Goal: Book appointment/travel/reservation

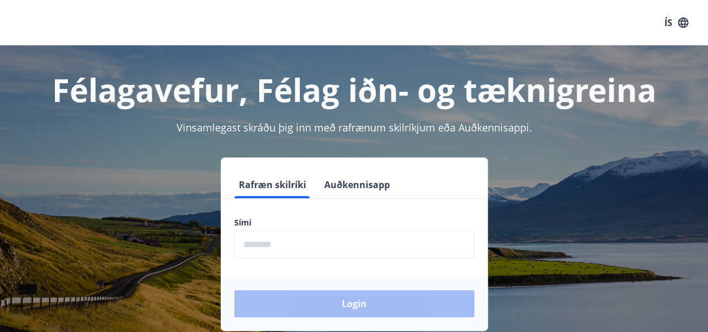
click at [261, 236] on input "phone" at bounding box center [354, 244] width 240 height 28
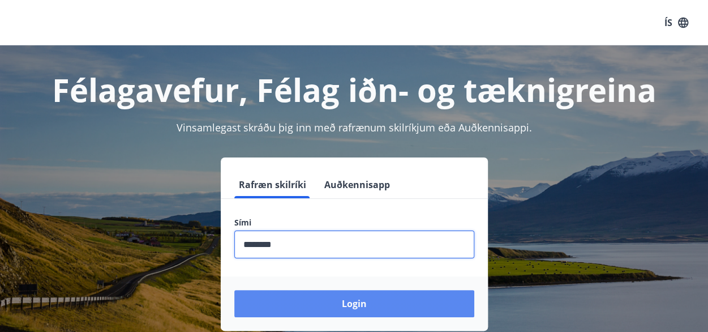
type input "********"
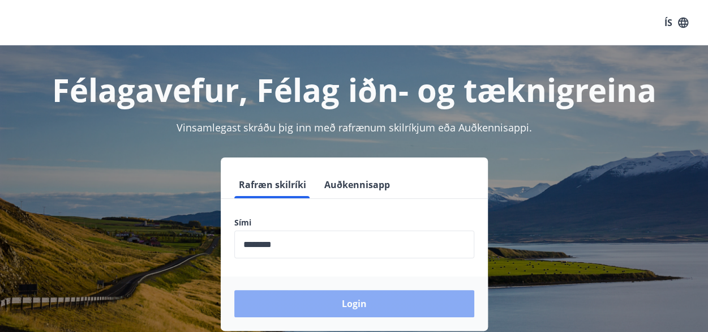
click at [351, 310] on button "Login" at bounding box center [354, 303] width 240 height 27
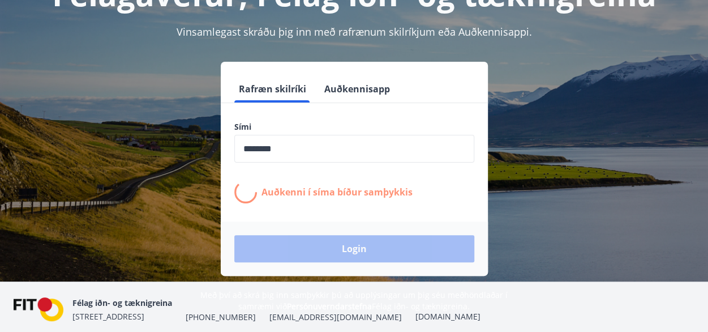
scroll to position [95, 0]
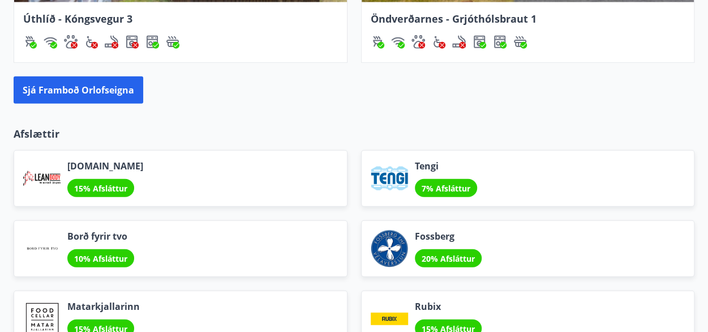
scroll to position [1492, 0]
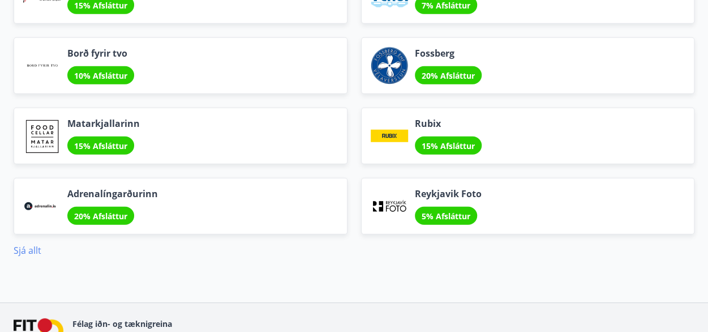
click at [30, 244] on link "Sjá allt" at bounding box center [28, 250] width 28 height 12
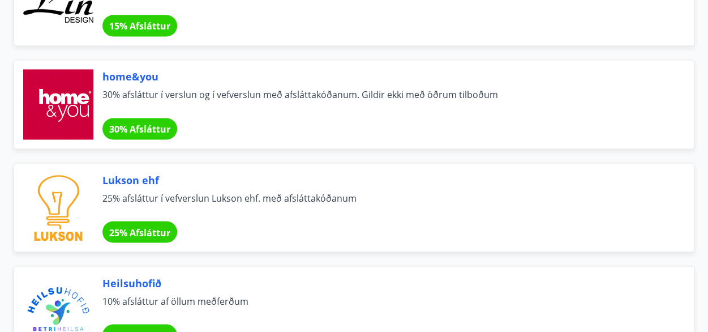
scroll to position [944, 0]
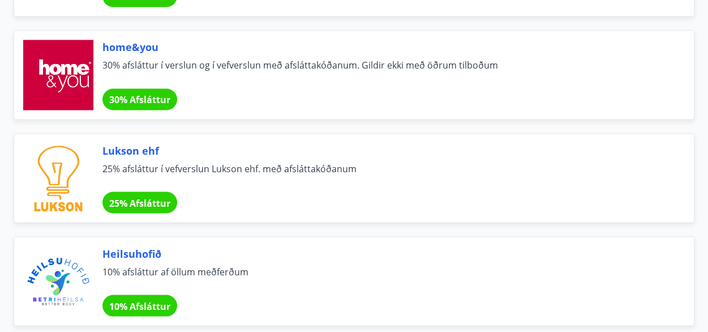
click at [160, 97] on span "30% Afsláttur" at bounding box center [139, 99] width 61 height 12
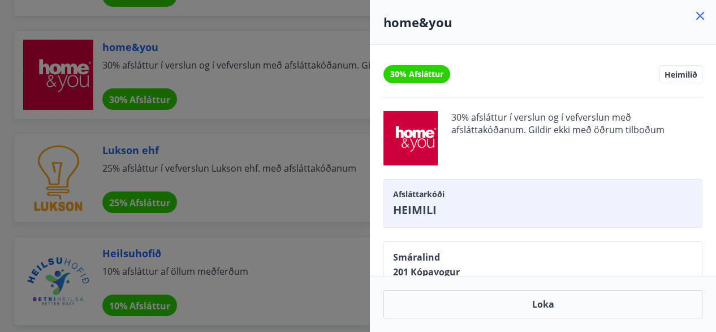
click at [701, 16] on icon at bounding box center [701, 16] width 8 height 8
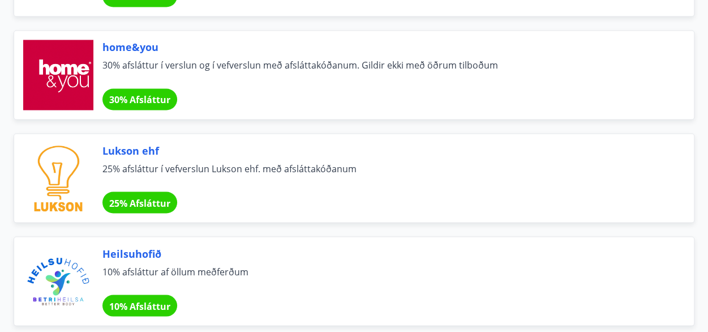
click at [143, 205] on div "25% Afsláttur" at bounding box center [139, 202] width 75 height 22
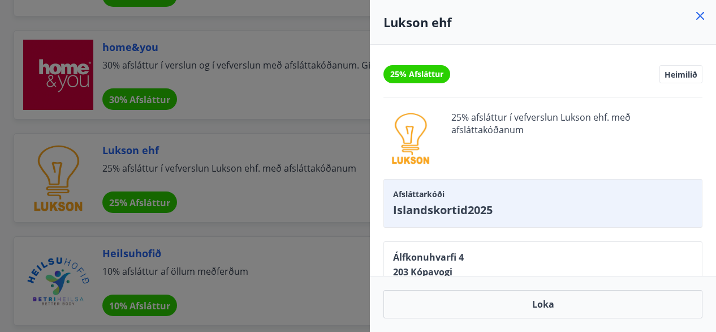
click at [704, 18] on icon at bounding box center [701, 16] width 14 height 14
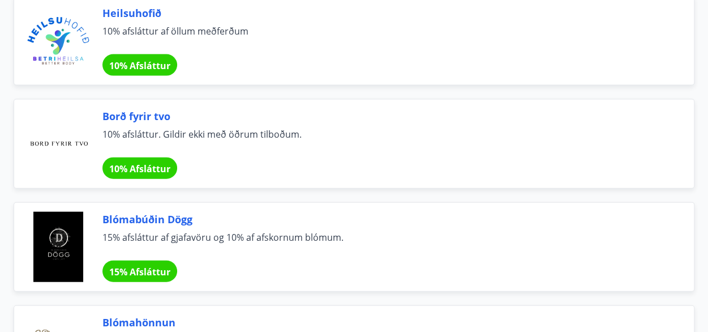
scroll to position [1214, 0]
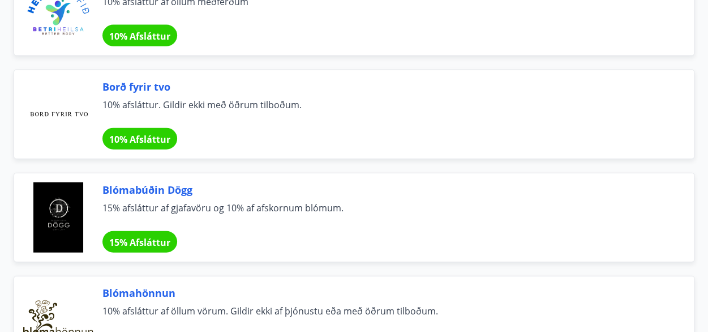
click at [155, 133] on span "10% Afsláttur" at bounding box center [139, 139] width 61 height 12
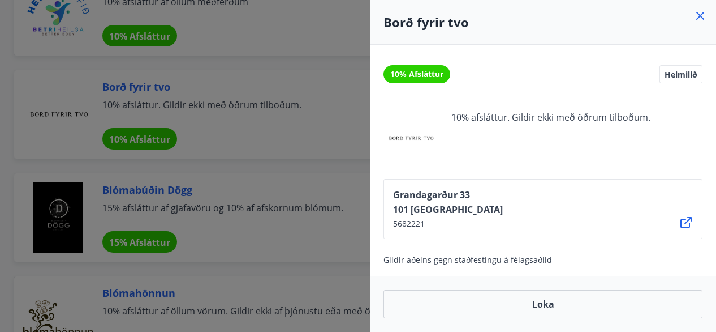
click at [701, 12] on icon at bounding box center [701, 16] width 14 height 14
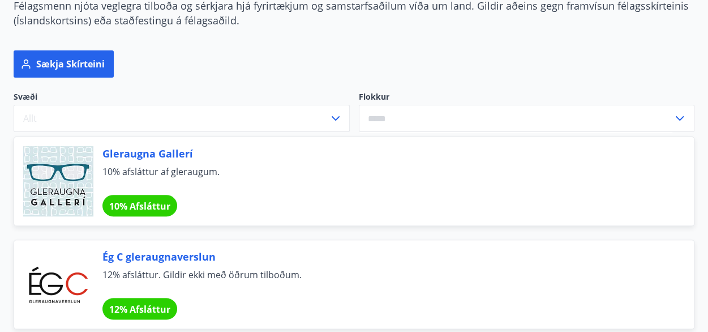
scroll to position [0, 0]
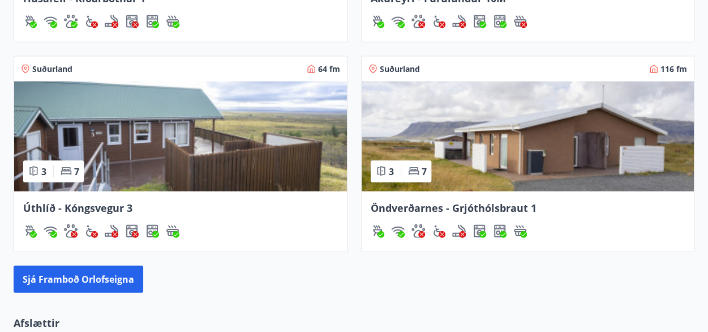
scroll to position [1172, 0]
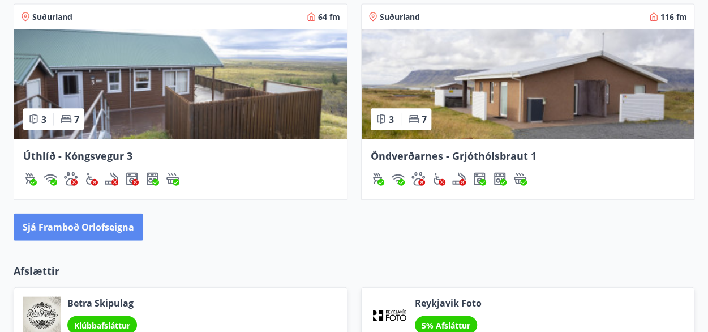
click at [115, 222] on button "Sjá framboð orlofseigna" at bounding box center [79, 226] width 130 height 27
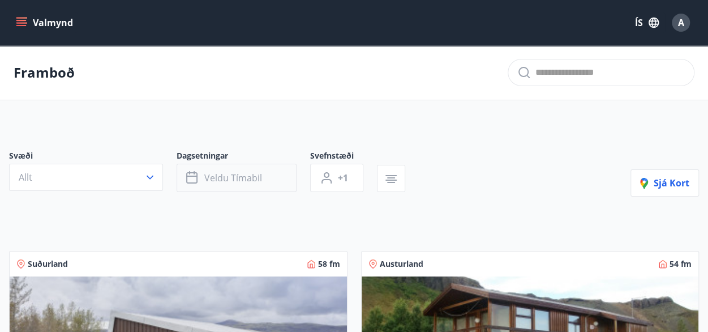
click at [275, 182] on button "Veldu tímabil" at bounding box center [237, 178] width 120 height 28
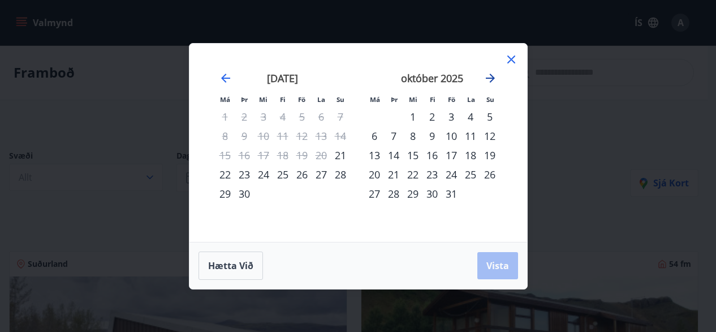
click at [485, 78] on icon "Move forward to switch to the next month." at bounding box center [491, 78] width 14 height 14
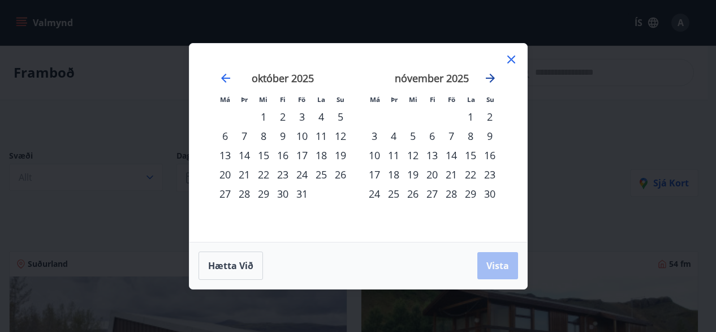
click at [485, 78] on icon "Move forward to switch to the next month." at bounding box center [491, 78] width 14 height 14
click at [369, 176] on div "22" at bounding box center [374, 174] width 19 height 19
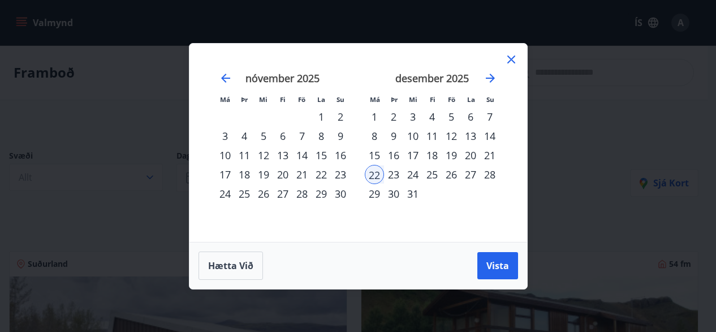
click at [412, 197] on div "31" at bounding box center [412, 193] width 19 height 19
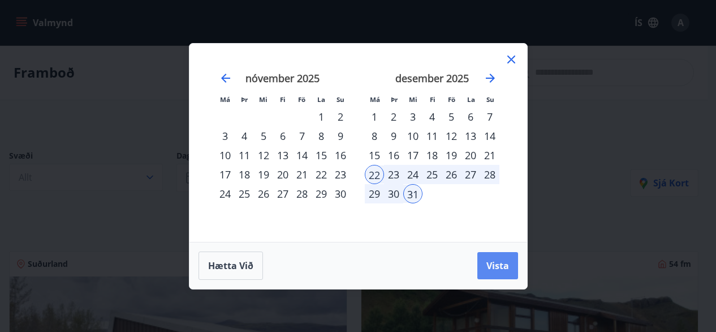
click at [505, 263] on span "Vista" at bounding box center [498, 265] width 23 height 12
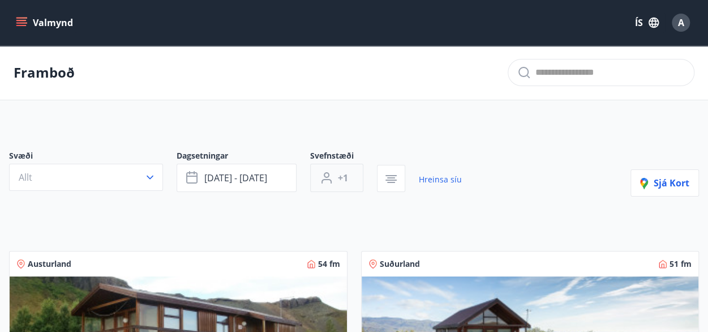
click at [342, 177] on span "+1" at bounding box center [343, 177] width 10 height 12
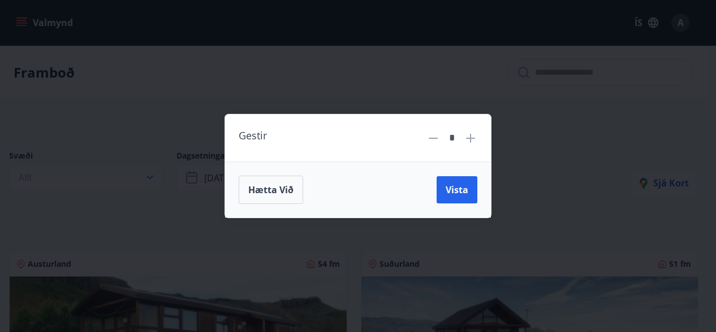
click at [472, 140] on icon at bounding box center [471, 138] width 14 height 14
type input "*"
click at [454, 196] on button "Vista" at bounding box center [457, 189] width 41 height 27
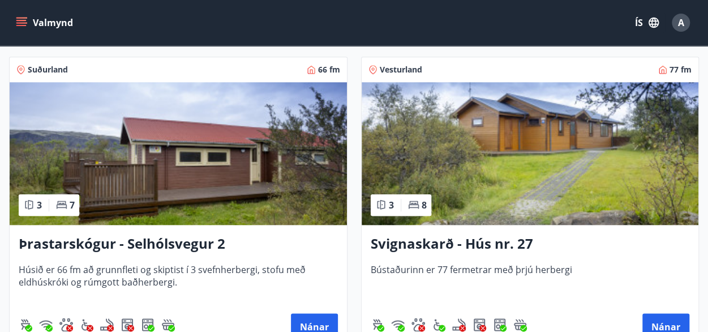
scroll to position [2682, 0]
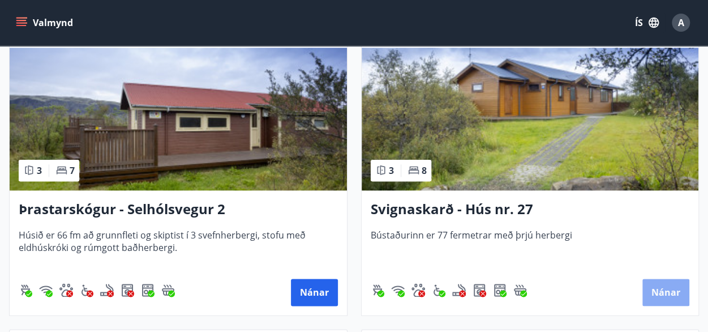
click at [662, 278] on button "Nánar" at bounding box center [665, 291] width 47 height 27
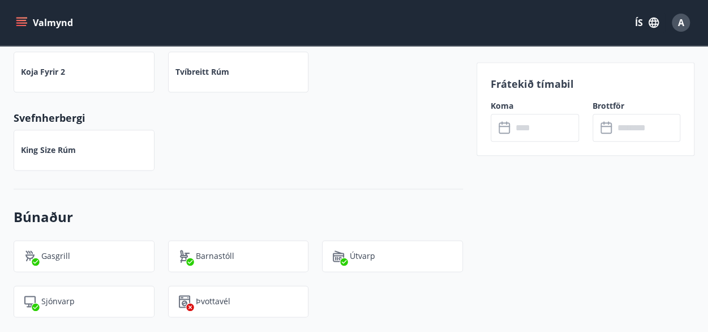
scroll to position [604, 0]
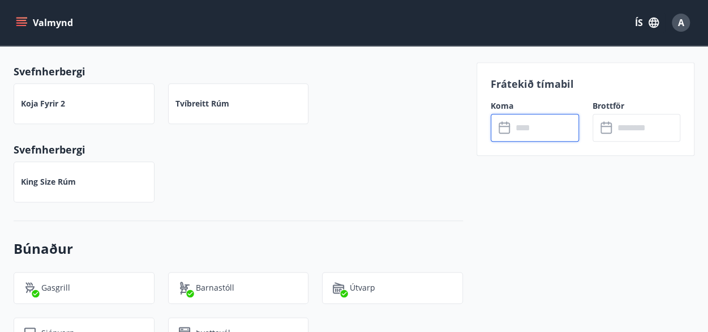
click at [519, 130] on input "text" at bounding box center [545, 128] width 67 height 28
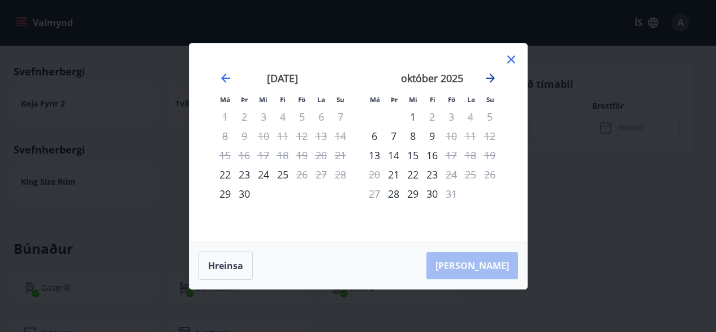
click at [493, 79] on icon "Move forward to switch to the next month." at bounding box center [490, 78] width 9 height 9
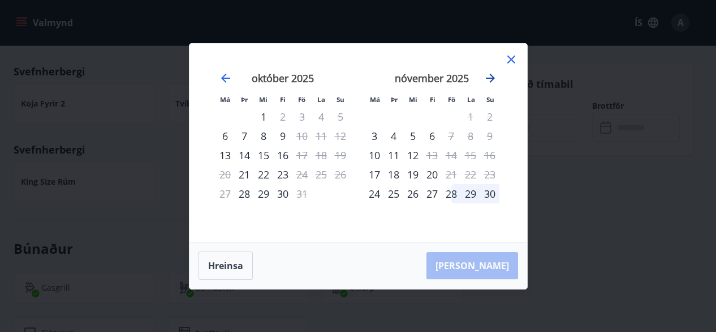
click at [493, 79] on icon "Move forward to switch to the next month." at bounding box center [490, 78] width 9 height 9
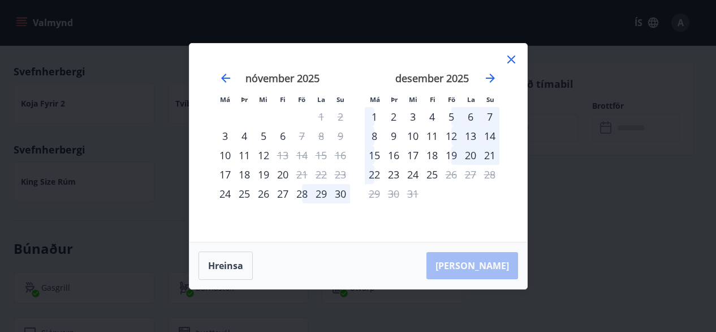
click at [514, 57] on icon at bounding box center [512, 59] width 8 height 8
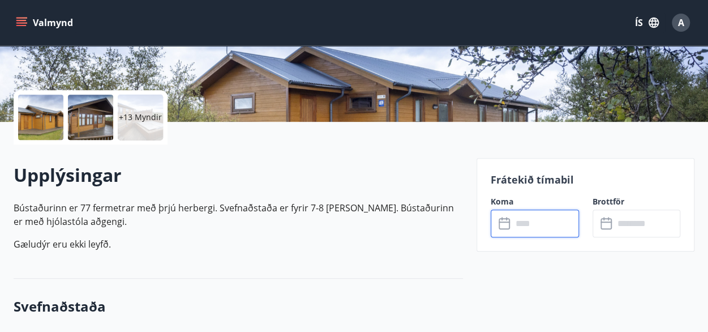
scroll to position [44, 0]
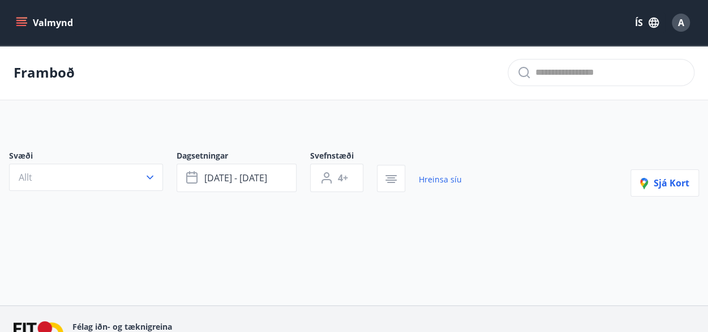
type input "*"
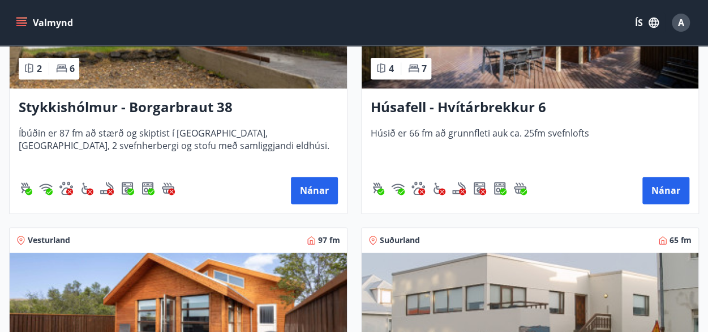
scroll to position [672, 0]
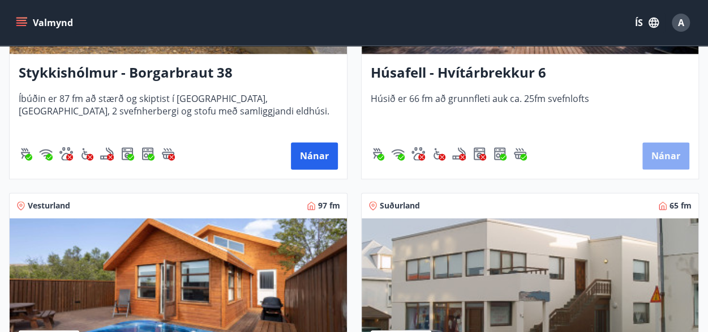
click at [671, 156] on button "Nánar" at bounding box center [665, 155] width 47 height 27
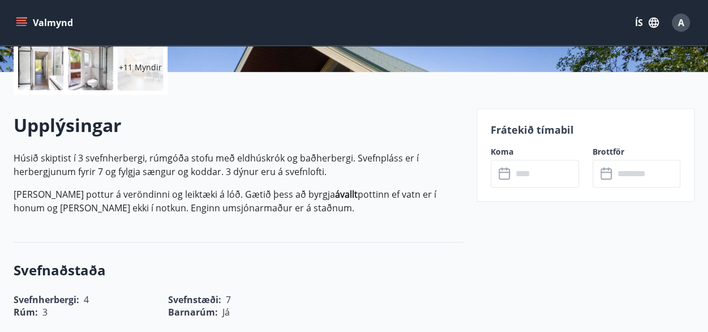
scroll to position [273, 0]
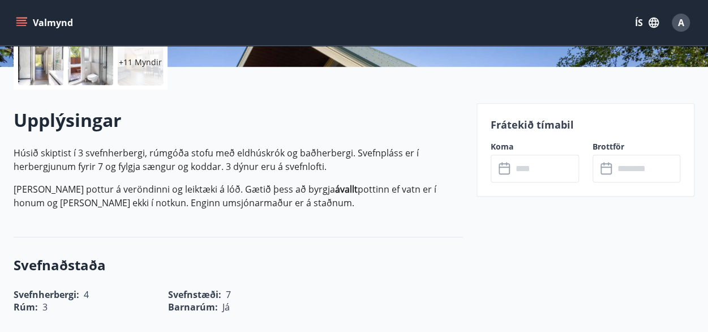
click at [540, 161] on input "text" at bounding box center [545, 168] width 67 height 28
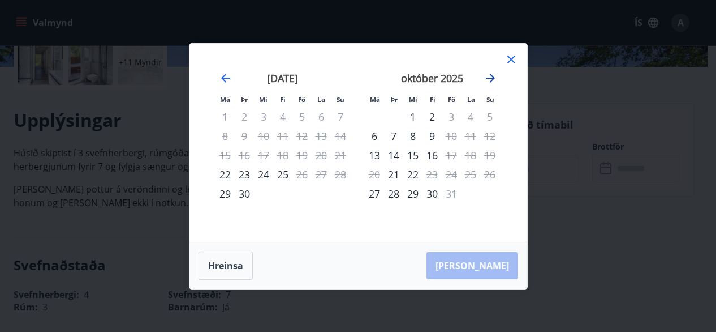
click at [488, 76] on icon "Move forward to switch to the next month." at bounding box center [491, 78] width 14 height 14
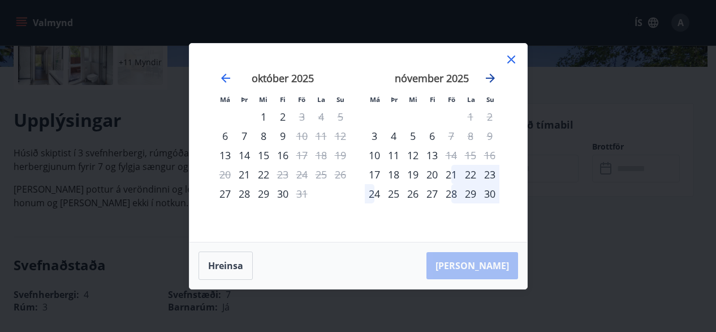
click at [488, 76] on icon "Move forward to switch to the next month." at bounding box center [491, 78] width 14 height 14
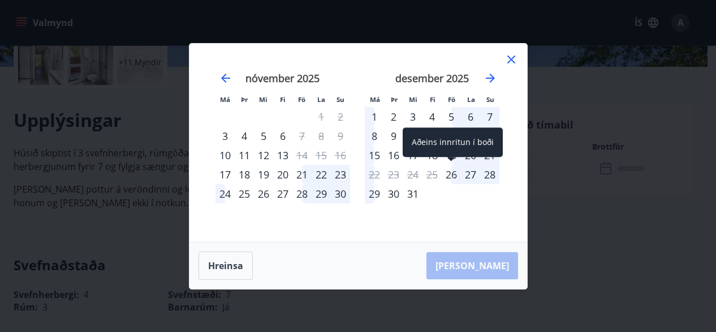
click at [451, 176] on div "26" at bounding box center [451, 174] width 19 height 19
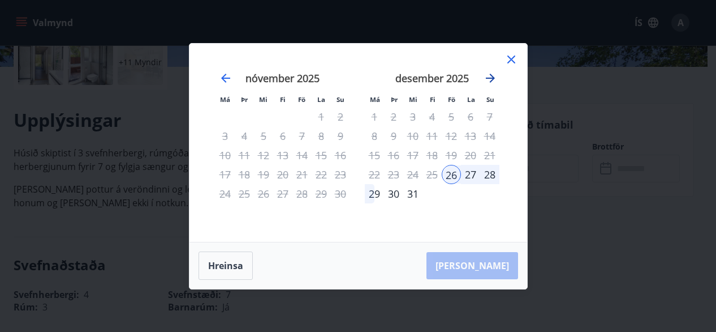
click at [493, 78] on icon "Move forward to switch to the next month." at bounding box center [490, 78] width 9 height 9
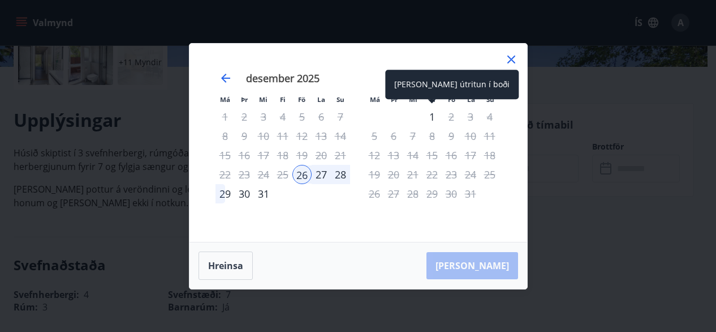
click at [431, 117] on div "1" at bounding box center [432, 116] width 19 height 19
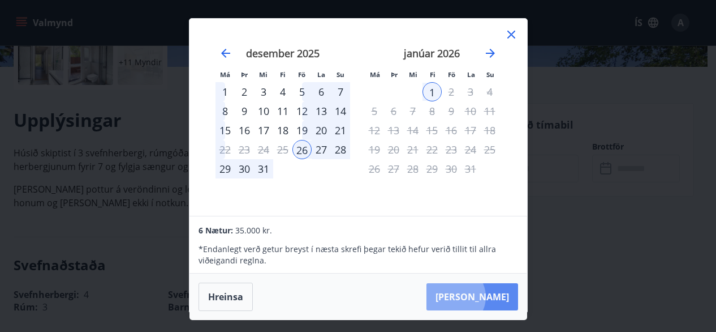
click at [490, 296] on button "[PERSON_NAME]" at bounding box center [473, 296] width 92 height 27
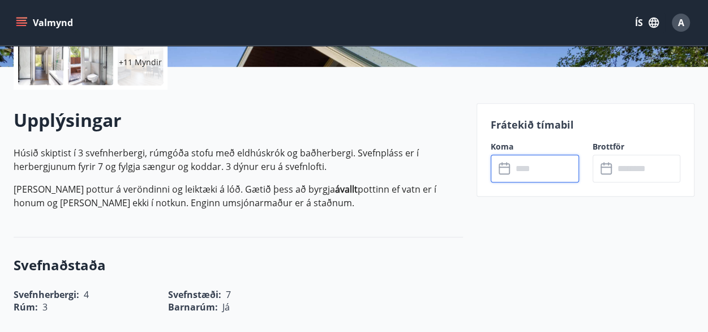
type input "******"
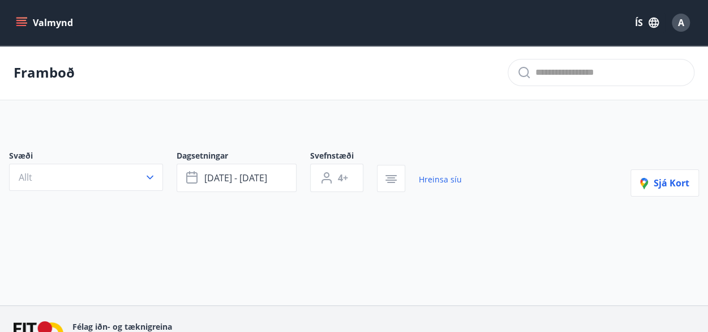
type input "*"
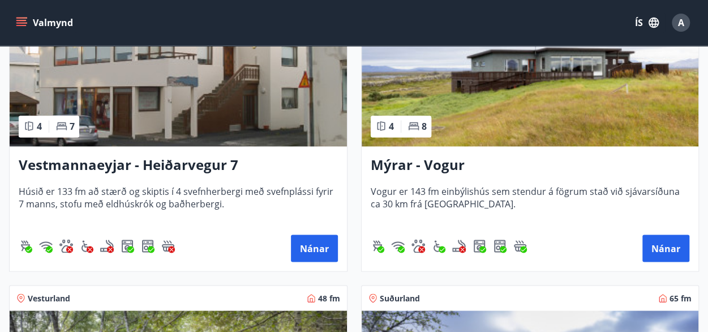
scroll to position [904, 0]
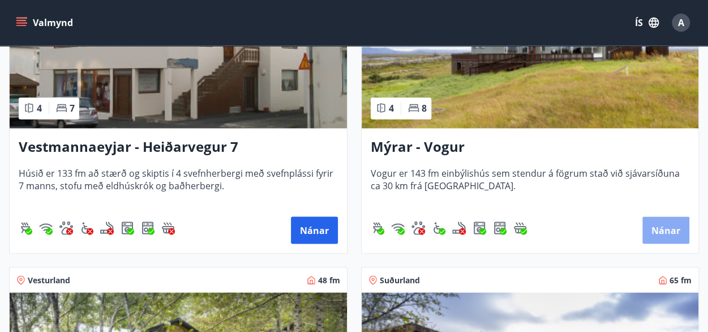
click at [665, 221] on button "Nánar" at bounding box center [665, 229] width 47 height 27
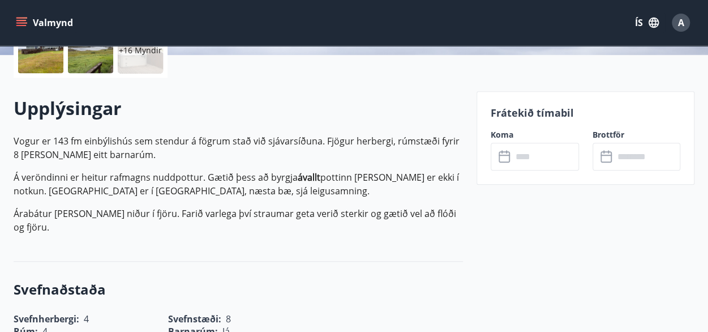
scroll to position [326, 0]
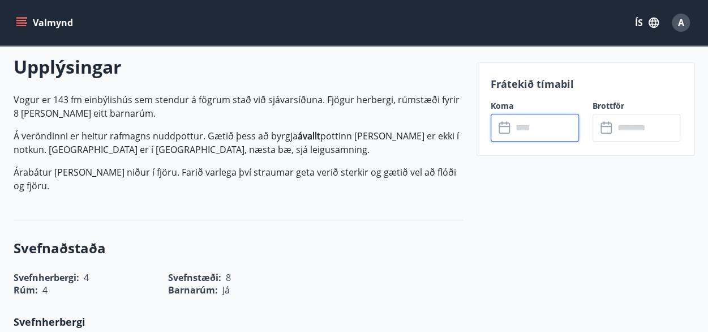
click at [521, 124] on input "text" at bounding box center [545, 128] width 67 height 28
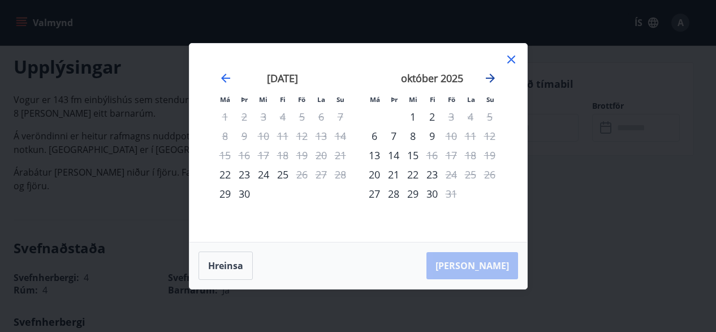
click at [492, 75] on icon "Move forward to switch to the next month." at bounding box center [491, 78] width 14 height 14
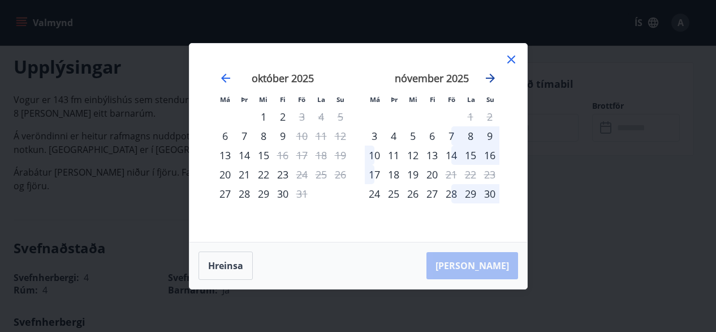
click at [492, 75] on icon "Move forward to switch to the next month." at bounding box center [491, 78] width 14 height 14
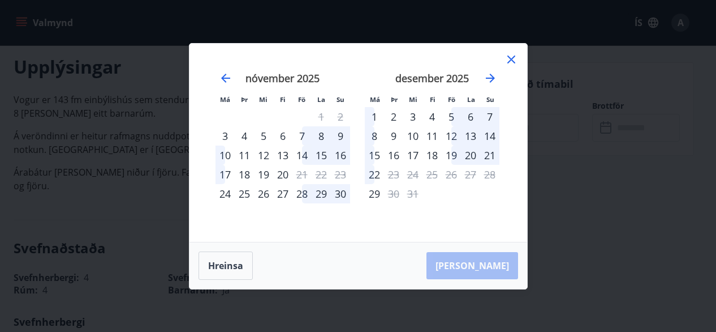
click at [513, 61] on icon at bounding box center [512, 59] width 8 height 8
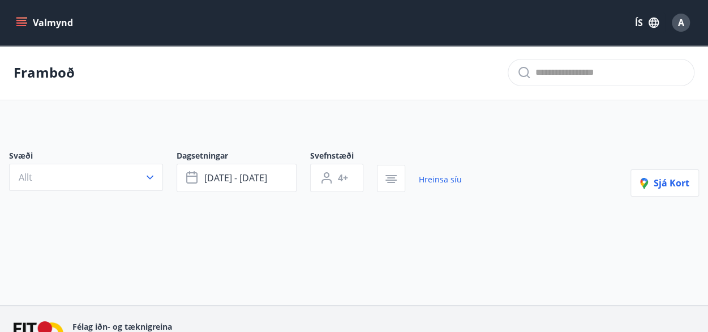
type input "*"
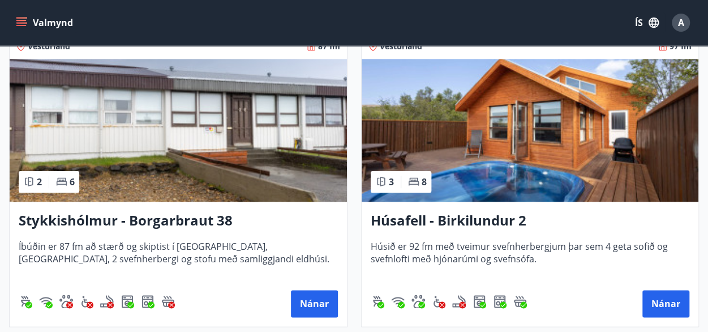
scroll to position [574, 0]
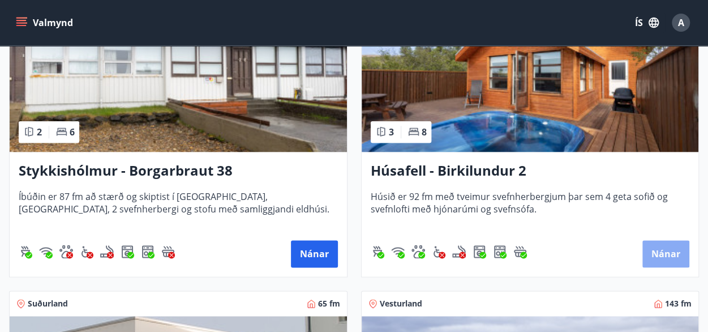
click at [658, 255] on button "Nánar" at bounding box center [665, 253] width 47 height 27
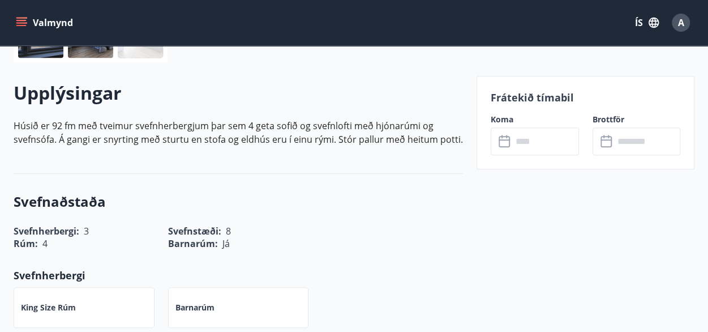
scroll to position [302, 0]
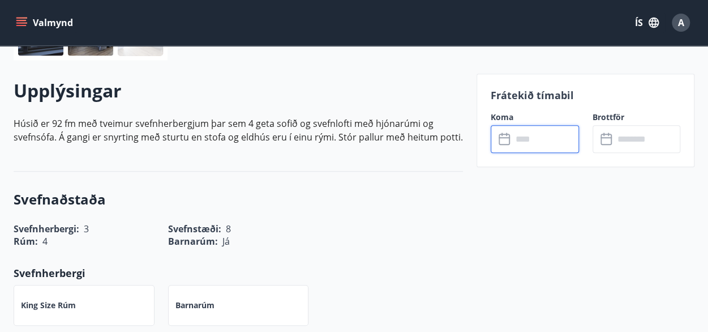
click at [538, 136] on input "text" at bounding box center [545, 139] width 67 height 28
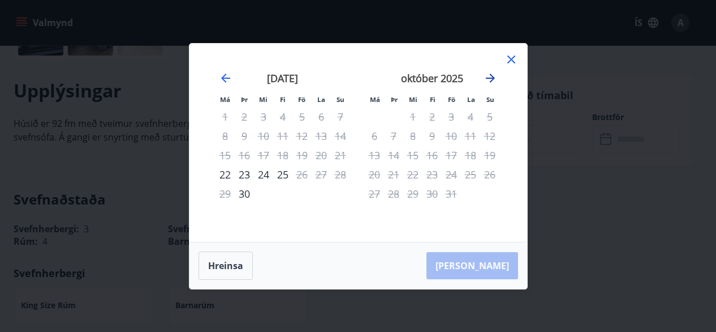
click at [492, 80] on icon "Move forward to switch to the next month." at bounding box center [490, 78] width 9 height 9
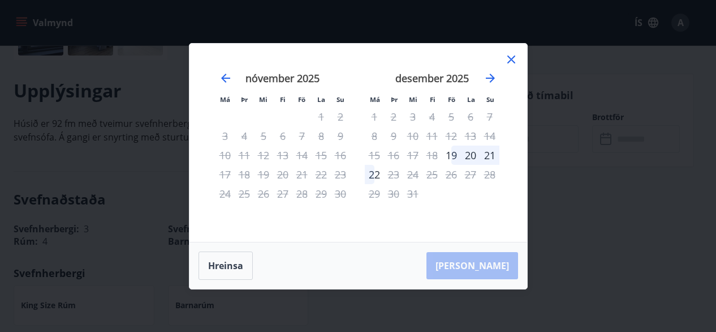
click at [510, 56] on icon at bounding box center [512, 60] width 14 height 14
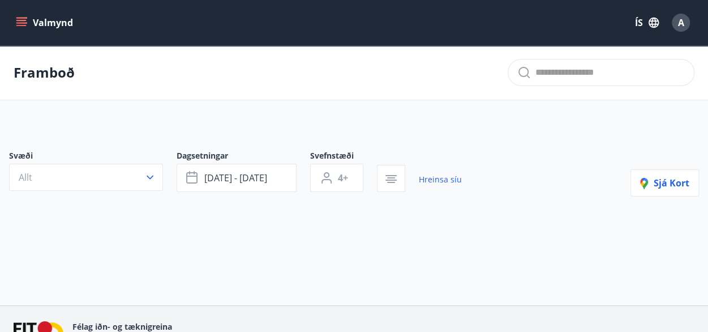
type input "*"
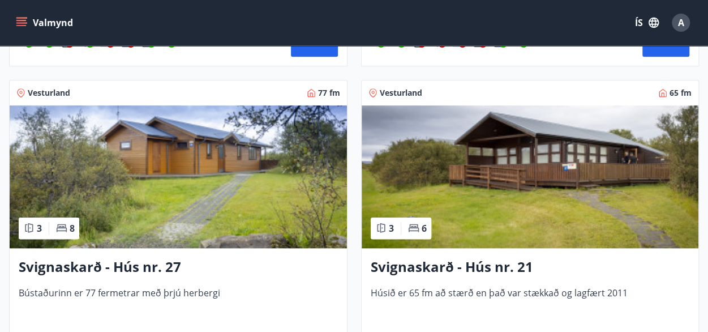
scroll to position [2666, 0]
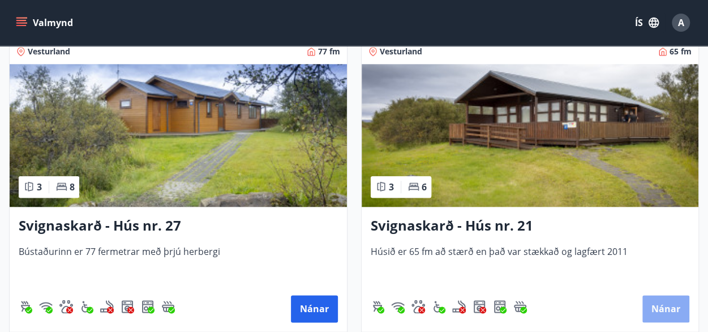
click at [652, 314] on button "Nánar" at bounding box center [665, 308] width 47 height 27
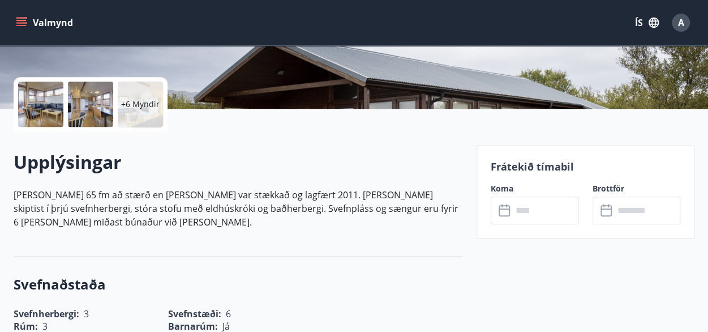
scroll to position [233, 0]
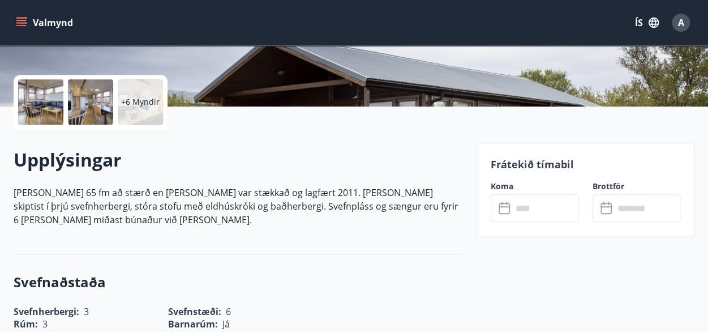
click at [527, 212] on input "text" at bounding box center [545, 208] width 67 height 28
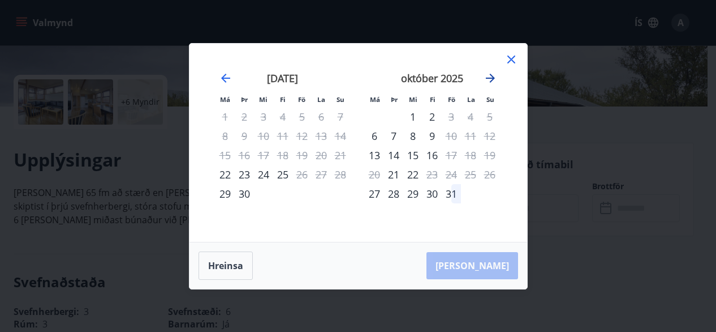
click at [485, 81] on icon "Move forward to switch to the next month." at bounding box center [491, 78] width 14 height 14
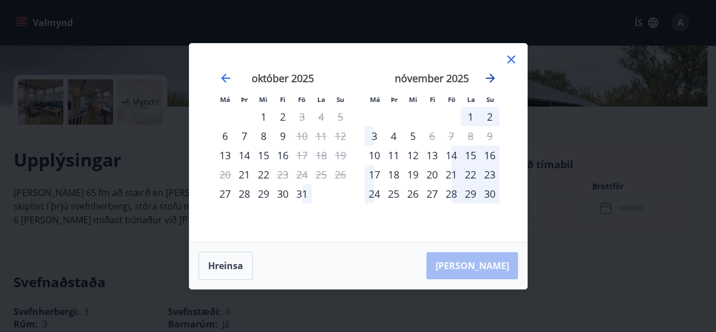
click at [485, 81] on icon "Move forward to switch to the next month." at bounding box center [491, 78] width 14 height 14
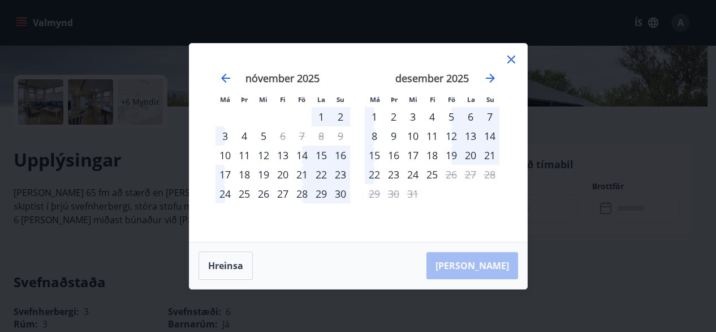
click at [511, 57] on icon at bounding box center [512, 60] width 14 height 14
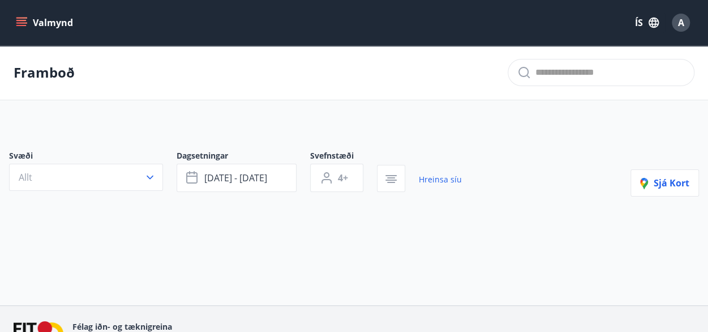
type input "*"
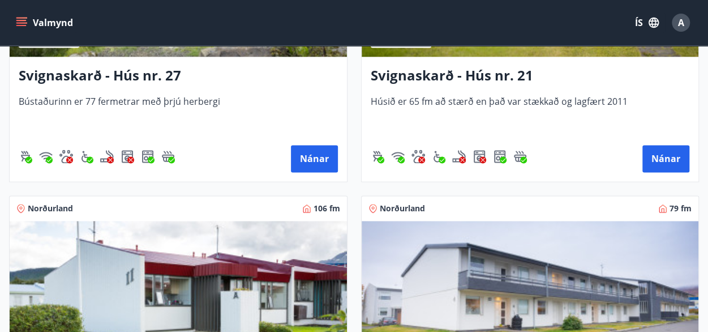
scroll to position [2825, 0]
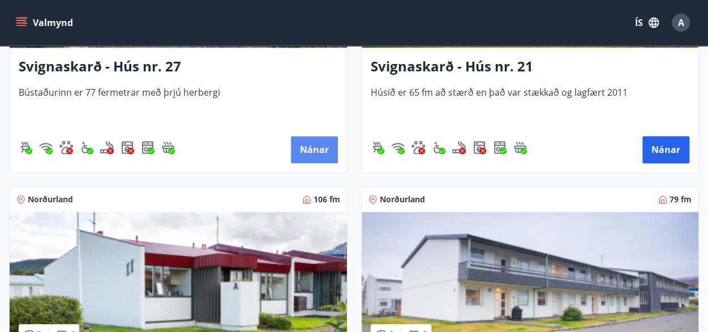
click at [316, 156] on button "Nánar" at bounding box center [314, 149] width 47 height 27
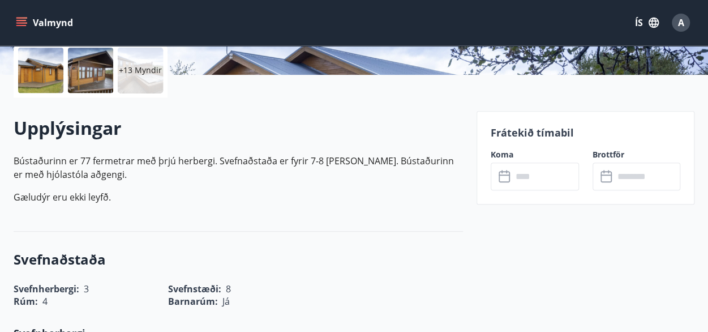
scroll to position [318, 0]
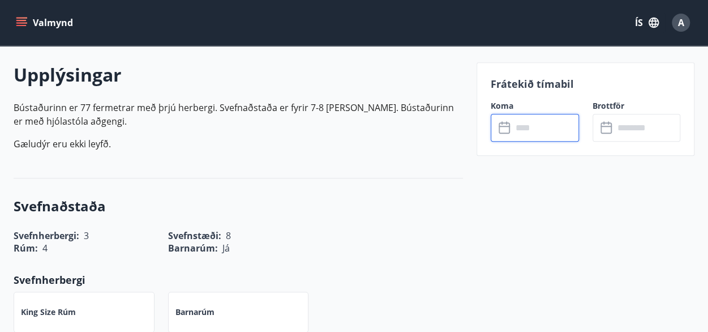
click at [538, 123] on input "text" at bounding box center [545, 128] width 67 height 28
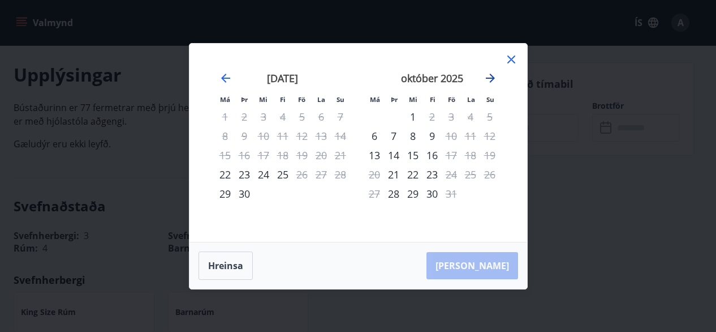
click at [487, 74] on icon "Move forward to switch to the next month." at bounding box center [491, 78] width 14 height 14
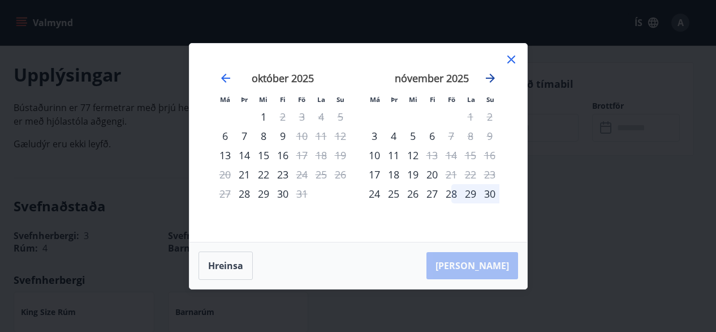
click at [487, 74] on icon "Move forward to switch to the next month." at bounding box center [491, 78] width 14 height 14
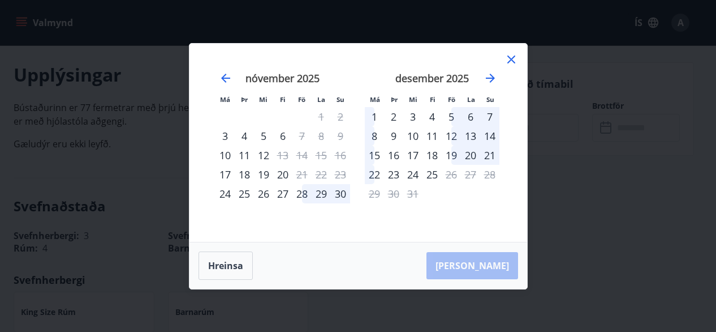
click at [509, 58] on icon at bounding box center [512, 59] width 8 height 8
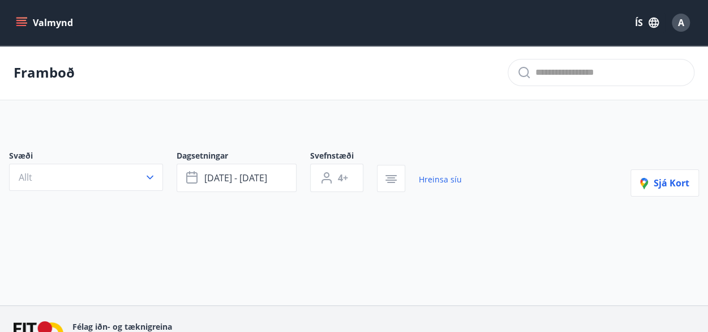
type input "*"
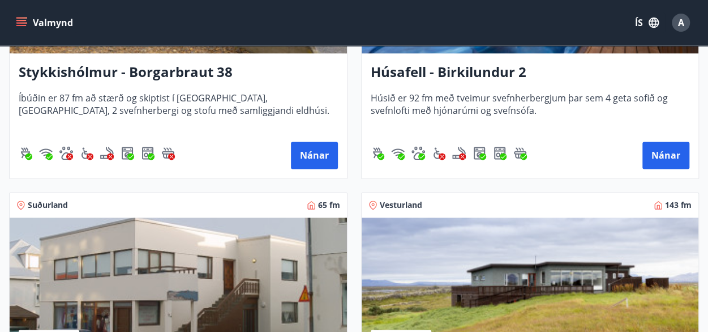
scroll to position [654, 0]
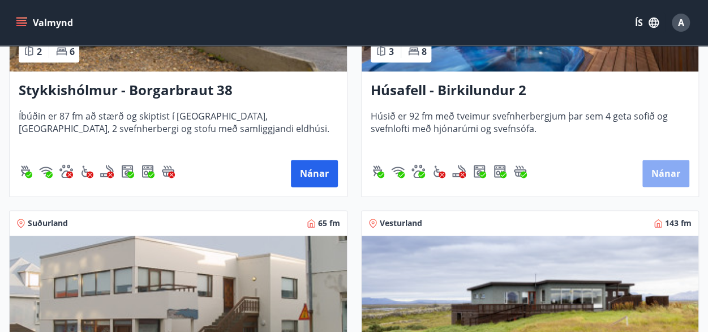
click at [676, 169] on button "Nánar" at bounding box center [665, 173] width 47 height 27
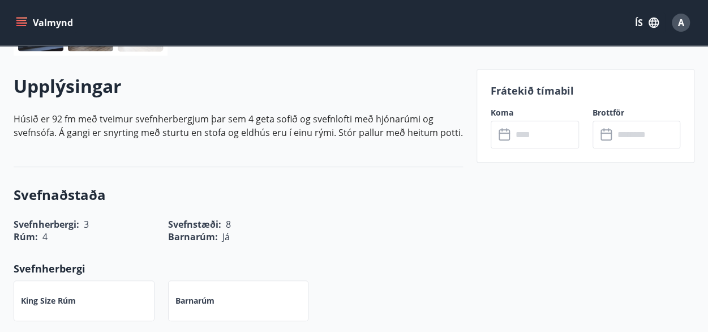
scroll to position [310, 0]
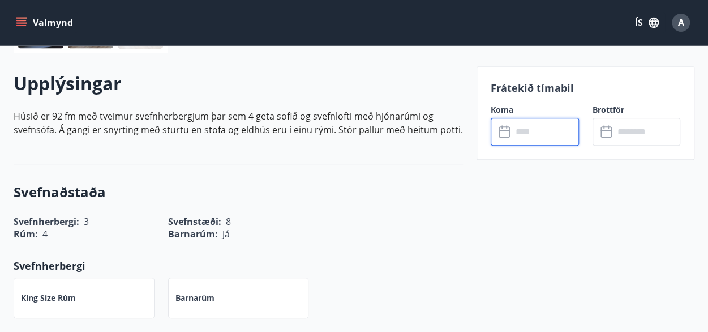
click at [531, 131] on input "text" at bounding box center [545, 132] width 67 height 28
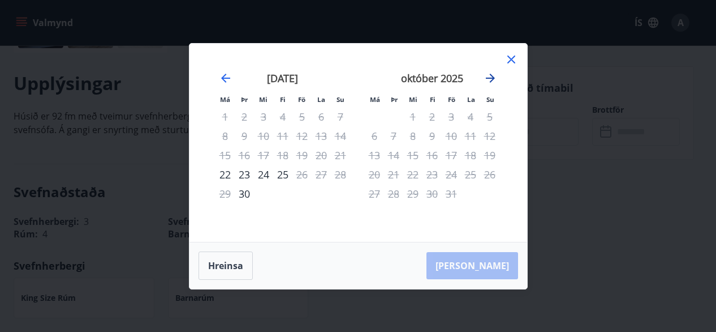
click at [489, 79] on icon "Move forward to switch to the next month." at bounding box center [491, 78] width 14 height 14
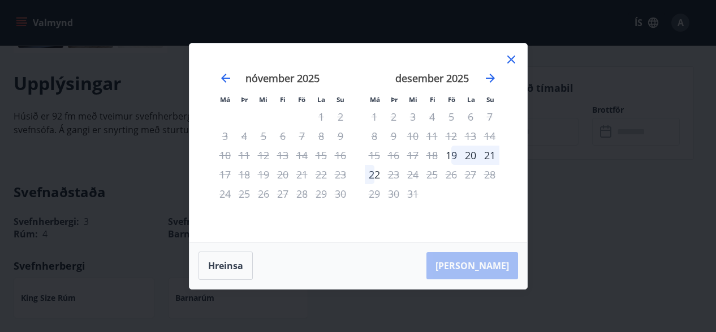
click at [512, 58] on icon at bounding box center [512, 59] width 8 height 8
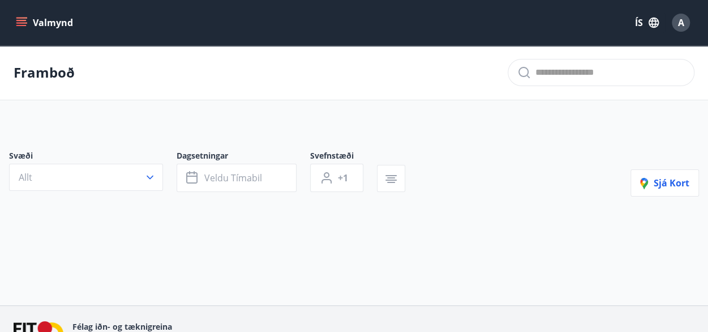
type input "*"
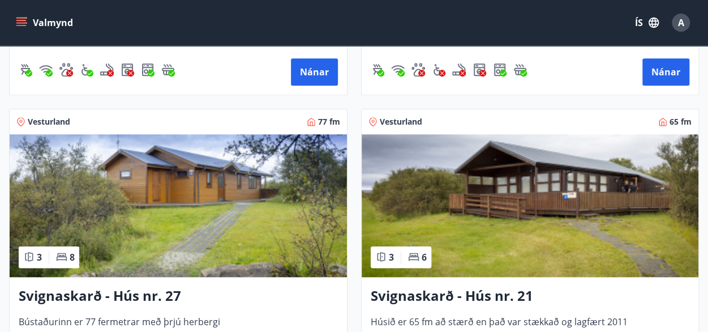
scroll to position [2632, 0]
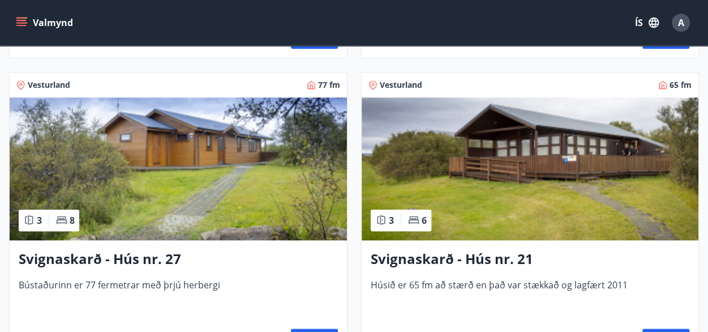
click at [216, 203] on img at bounding box center [178, 168] width 337 height 143
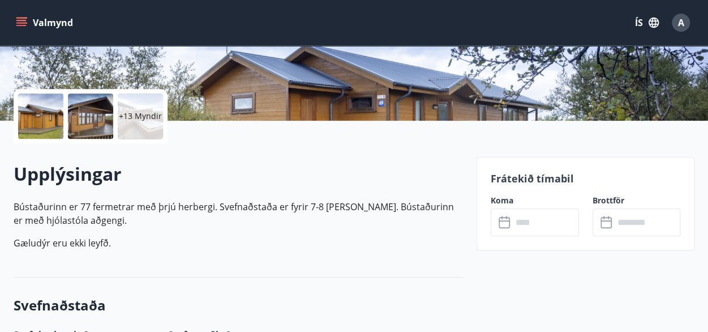
scroll to position [243, 0]
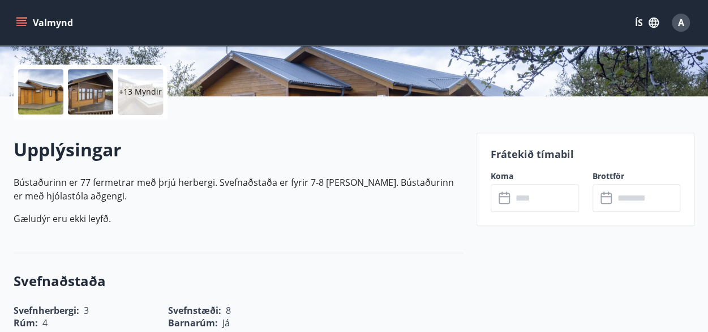
click at [537, 199] on input "text" at bounding box center [545, 198] width 67 height 28
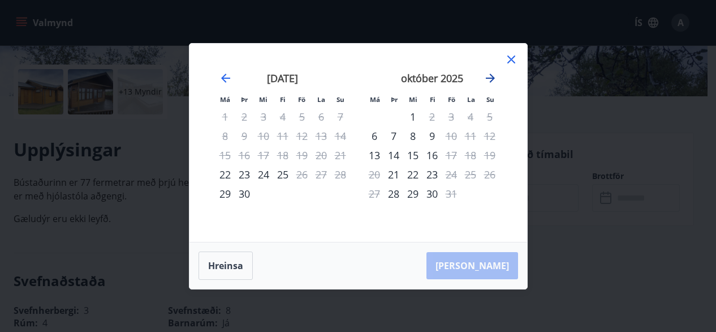
click at [488, 82] on icon "Move forward to switch to the next month." at bounding box center [491, 78] width 14 height 14
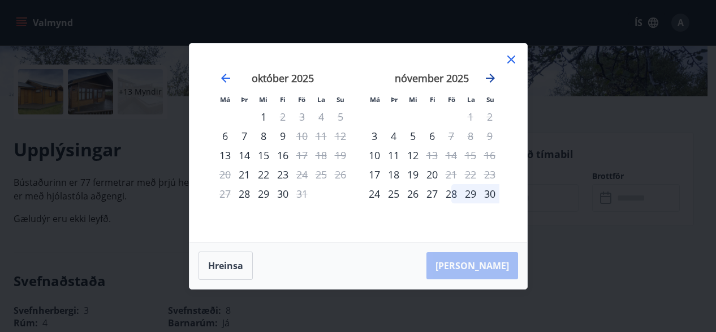
click at [488, 82] on icon "Move forward to switch to the next month." at bounding box center [491, 78] width 14 height 14
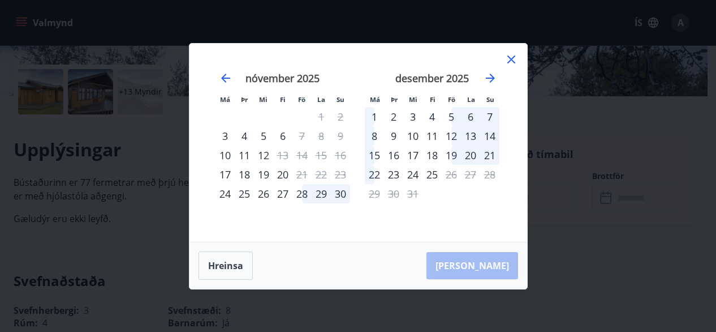
click at [510, 61] on icon at bounding box center [512, 60] width 14 height 14
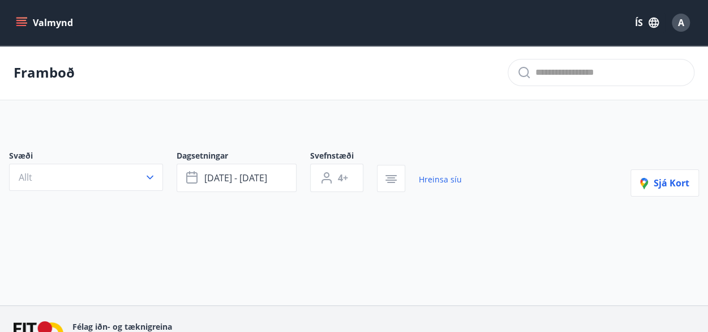
type input "*"
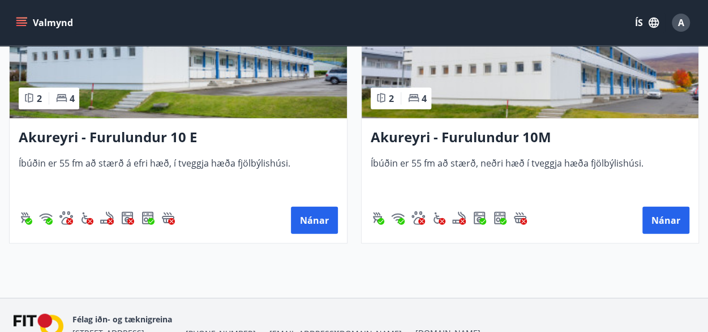
scroll to position [3358, 0]
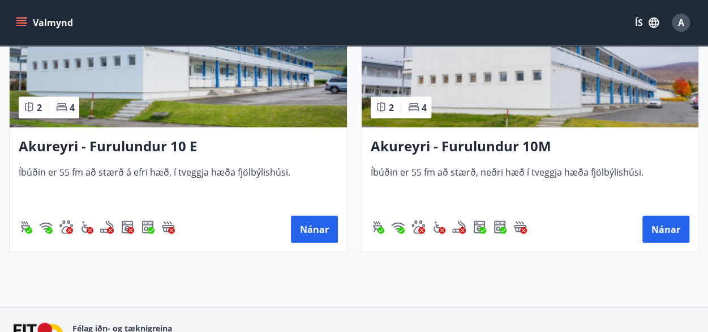
click at [20, 23] on icon "menu" at bounding box center [21, 22] width 11 height 11
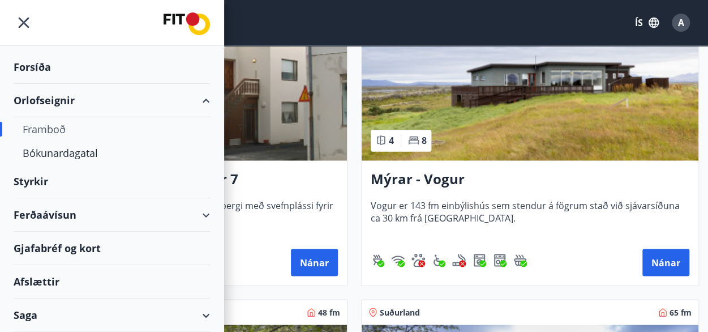
scroll to position [0, 0]
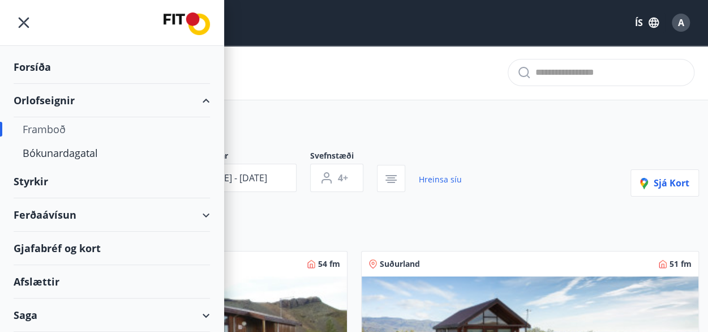
click at [700, 94] on div "Framboð" at bounding box center [354, 72] width 708 height 55
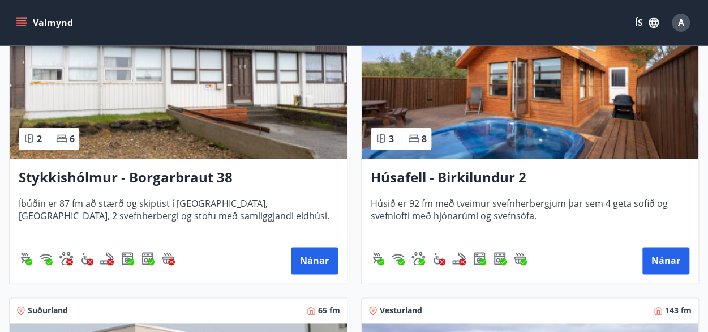
scroll to position [595, 0]
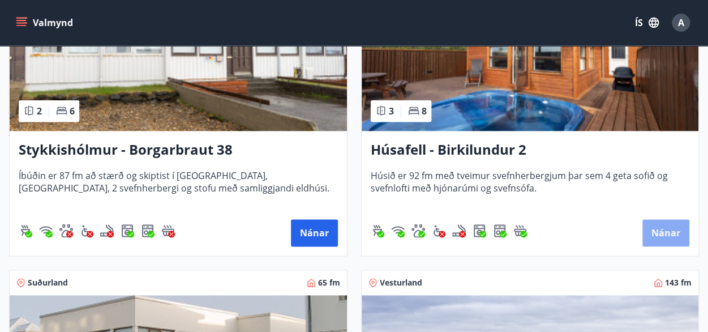
click at [667, 237] on button "Nánar" at bounding box center [665, 232] width 47 height 27
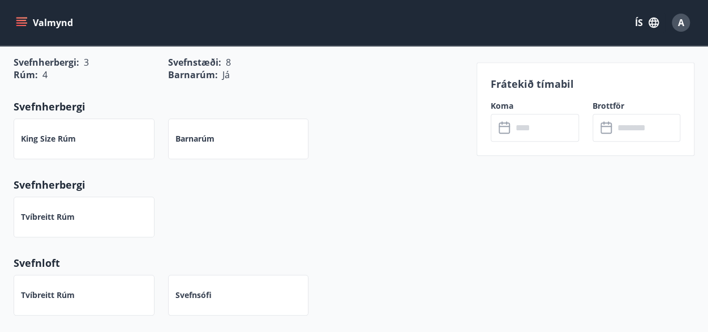
scroll to position [464, 0]
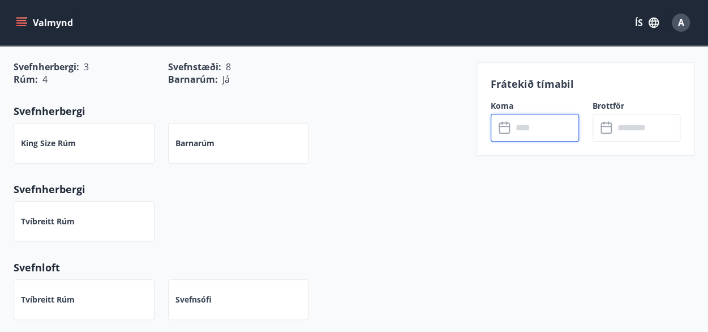
click at [540, 134] on input "text" at bounding box center [545, 128] width 67 height 28
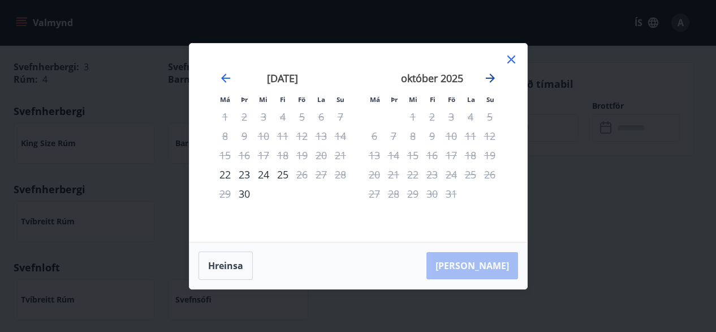
click at [492, 75] on icon "Move forward to switch to the next month." at bounding box center [490, 78] width 9 height 9
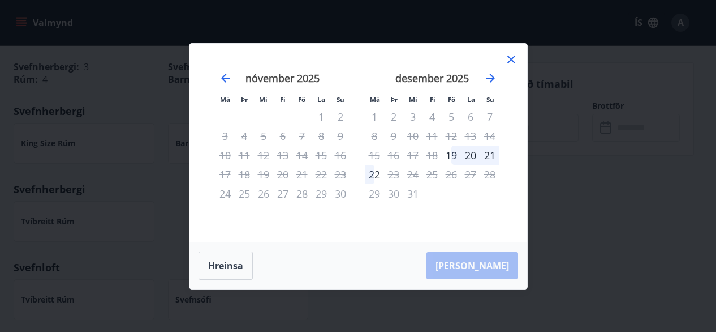
click at [511, 59] on icon at bounding box center [511, 59] width 2 height 2
